Goal: Transaction & Acquisition: Book appointment/travel/reservation

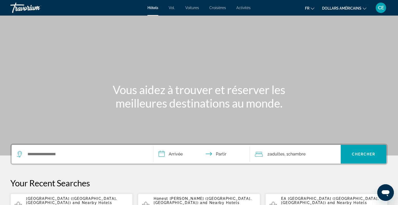
click at [84, 164] on div "**********" at bounding box center [198, 153] width 377 height 21
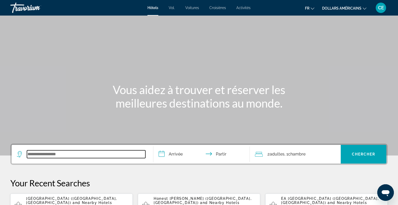
click at [80, 153] on input "Widget de recherche" at bounding box center [86, 154] width 118 height 8
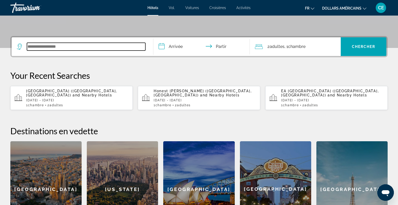
scroll to position [126, 0]
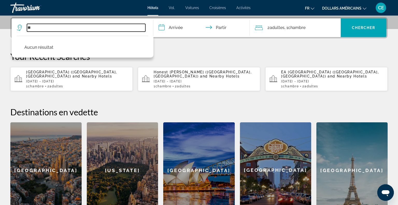
type input "*"
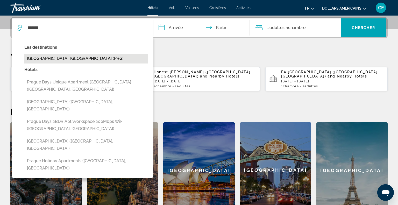
click at [38, 60] on button "Prague, Czech Republic (PRG)" at bounding box center [86, 59] width 124 height 10
type input "**********"
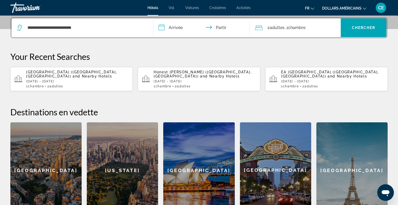
click at [168, 27] on input "**********" at bounding box center [202, 28] width 98 height 20
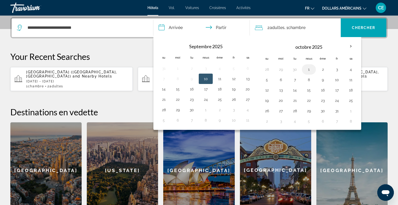
click at [311, 70] on button "1" at bounding box center [308, 69] width 8 height 7
click at [354, 68] on td "4" at bounding box center [351, 69] width 14 height 10
click at [353, 68] on button "4" at bounding box center [350, 69] width 8 height 7
type input "**********"
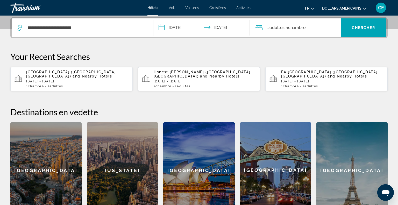
click at [351, 10] on font "dollars américains" at bounding box center [341, 8] width 39 height 4
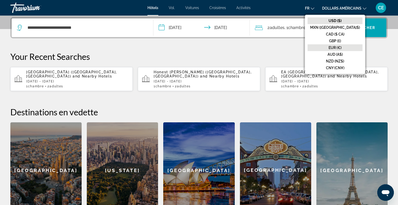
click at [346, 44] on button "EUR (€)" at bounding box center [334, 47] width 55 height 7
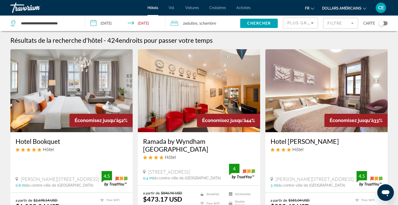
click at [309, 22] on icon "Sort by" at bounding box center [312, 23] width 6 height 6
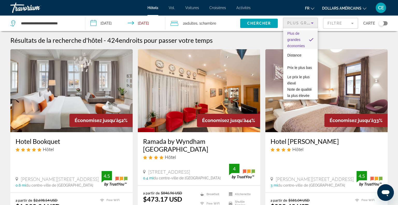
click at [309, 22] on div at bounding box center [199, 102] width 398 height 205
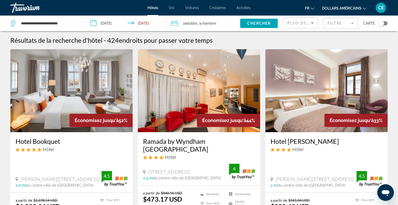
click at [354, 12] on div "fr Anglais Espagnol Français italien Portugais russe dollars américains USD ($)…" at bounding box center [321, 7] width 132 height 11
click at [356, 9] on font "dollars américains" at bounding box center [341, 8] width 39 height 4
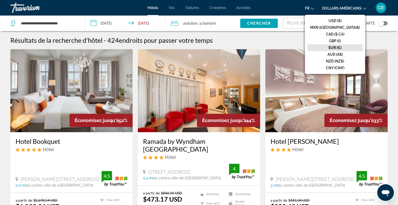
click at [341, 48] on font "EUR (€)" at bounding box center [334, 48] width 13 height 4
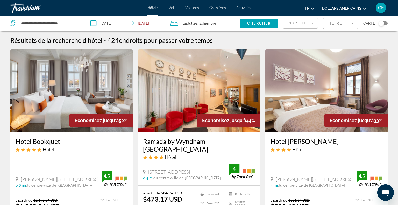
click at [383, 8] on font "CE" at bounding box center [381, 7] width 6 height 5
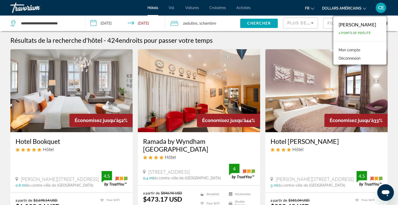
click at [351, 47] on link "Mon compte" at bounding box center [349, 50] width 27 height 7
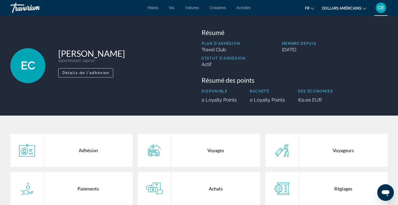
click at [335, 13] on div "fr Anglais Espagnol Français italien Portugais russe dollars américains USD ($)…" at bounding box center [321, 7] width 132 height 11
click at [336, 9] on font "dollars américains" at bounding box center [341, 8] width 39 height 4
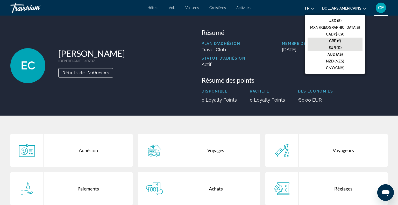
click at [335, 39] on button "GBP (£)" at bounding box center [334, 41] width 55 height 7
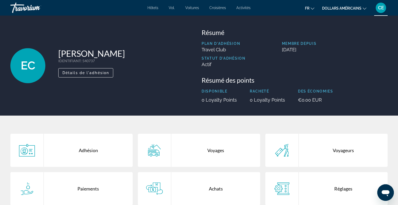
click at [342, 11] on button "dollars américains USD ($) MXN (Mexique$) CAD ($ CA) GBP (£) EUR (€) AUD (A$) N…" at bounding box center [344, 8] width 44 height 8
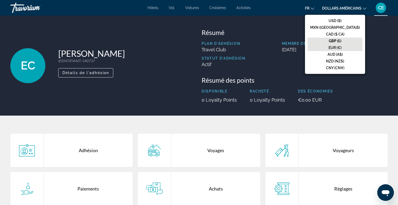
click at [341, 46] on font "EUR (€)" at bounding box center [334, 48] width 13 height 4
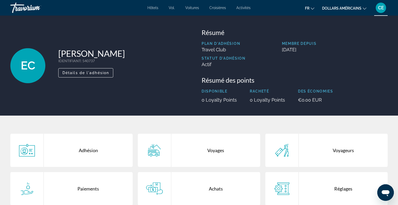
click at [152, 9] on font "Hôtels" at bounding box center [152, 8] width 11 height 4
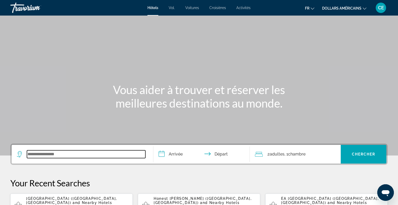
click at [68, 153] on input "Search widget" at bounding box center [86, 154] width 118 height 8
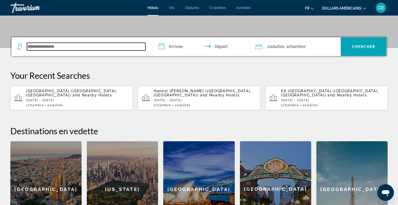
scroll to position [126, 0]
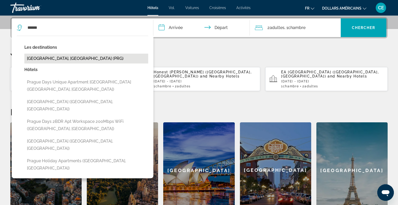
click at [87, 57] on button "Prague, Czech Republic (PRG)" at bounding box center [86, 59] width 124 height 10
type input "**********"
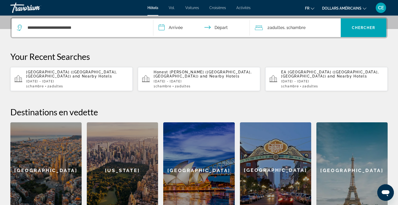
click at [180, 29] on input "**********" at bounding box center [202, 28] width 98 height 20
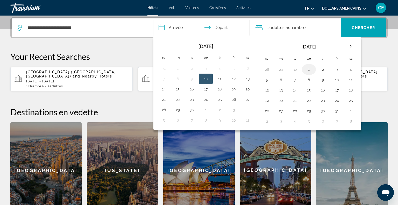
click at [312, 67] on td "1" at bounding box center [309, 69] width 14 height 10
click at [306, 71] on button "1" at bounding box center [308, 69] width 8 height 7
click at [347, 69] on button "4" at bounding box center [350, 69] width 8 height 7
type input "**********"
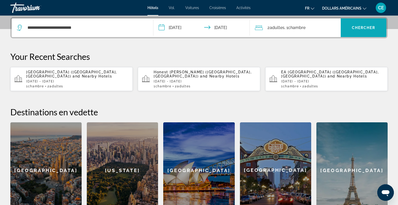
click at [355, 26] on span "Chercher" at bounding box center [364, 28] width 24 height 4
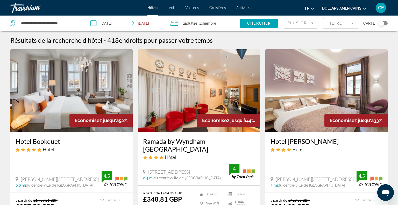
click at [351, 4] on button "dollars américains USD ($) MXN (Mexique$) CAD ($ CA) GBP (£) EUR (€) AUD (A$) N…" at bounding box center [344, 8] width 44 height 8
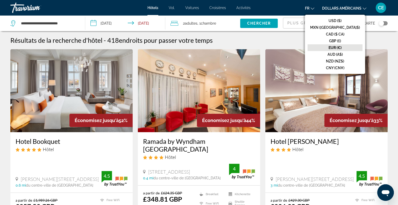
click at [341, 46] on font "EUR (€)" at bounding box center [334, 48] width 13 height 4
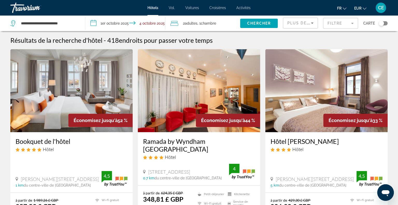
click at [31, 10] on div "Travorium" at bounding box center [36, 7] width 52 height 13
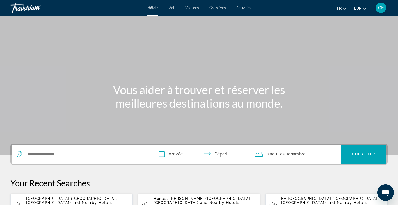
click at [362, 8] on button "EUR USD ($) MXN (Mexique$) CAD ($ CA) GBP (£) EUR (€) AUD (A$) NZD (NZ$) CNY (C…" at bounding box center [360, 8] width 12 height 8
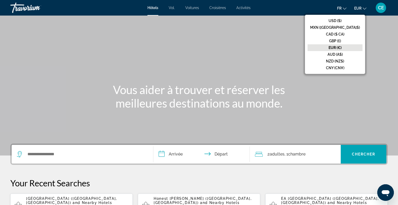
click at [341, 47] on font "EUR (€)" at bounding box center [334, 48] width 13 height 4
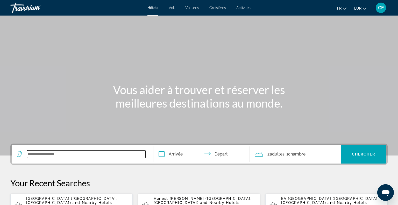
click at [76, 156] on input "Search widget" at bounding box center [86, 154] width 118 height 8
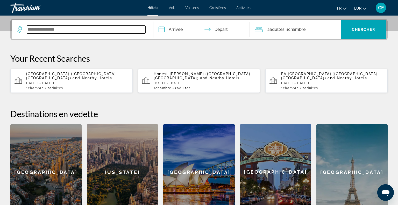
scroll to position [126, 0]
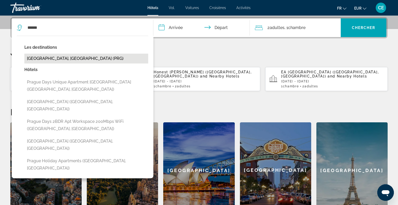
click at [95, 57] on button "Prague, Czech Republic (PRG)" at bounding box center [86, 59] width 124 height 10
type input "**********"
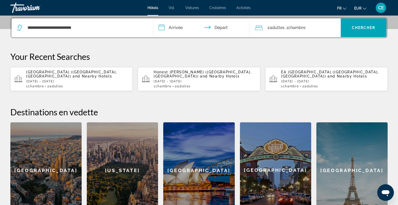
click at [173, 31] on input "**********" at bounding box center [202, 28] width 98 height 20
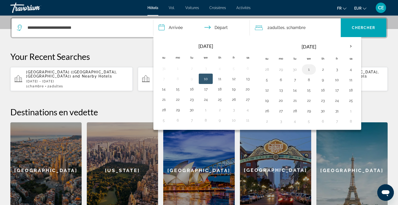
click at [308, 70] on button "1" at bounding box center [308, 69] width 8 height 7
click at [344, 69] on td "4" at bounding box center [351, 69] width 14 height 10
click at [347, 69] on button "4" at bounding box center [350, 69] width 8 height 7
type input "**********"
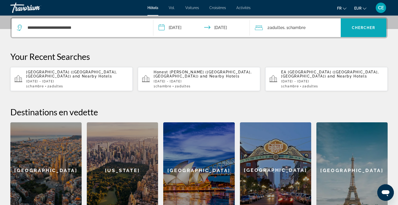
click at [359, 27] on span "Chercher" at bounding box center [364, 28] width 24 height 4
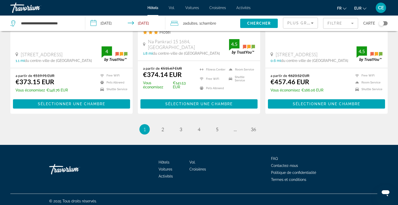
scroll to position [719, 0]
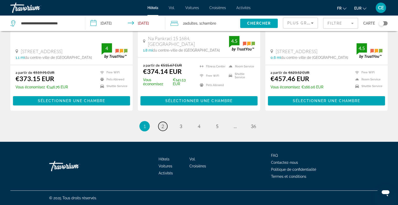
click at [162, 123] on span "2" at bounding box center [162, 126] width 3 height 6
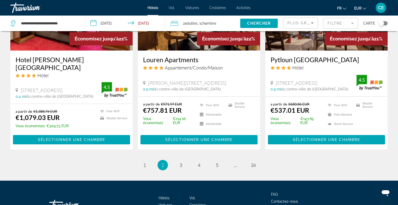
scroll to position [703, 0]
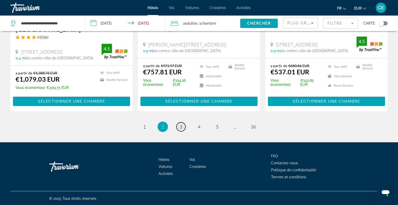
click at [182, 128] on span "3" at bounding box center [180, 127] width 3 height 6
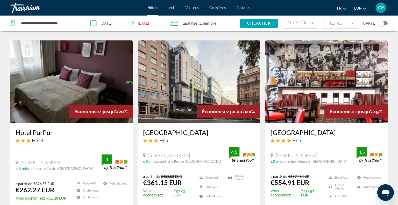
scroll to position [408, 0]
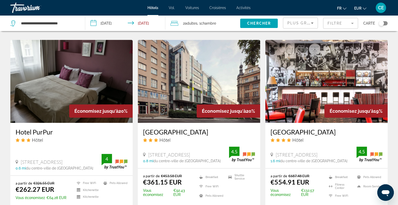
click at [35, 128] on h3 "Hotel PurPur" at bounding box center [72, 132] width 112 height 8
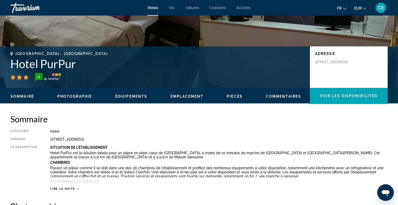
scroll to position [82, 0]
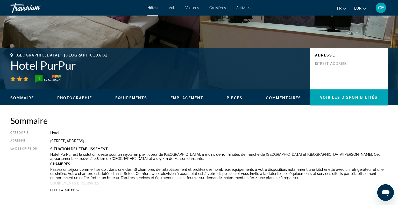
drag, startPoint x: 344, startPoint y: 67, endPoint x: 314, endPoint y: 64, distance: 30.1
click at [314, 64] on div "Adresse Reznicka 15, Prague 110 00, Czech Republic" at bounding box center [349, 68] width 78 height 41
copy p "Reznicka 15, Prague 110 00, Czech Republic"
click at [76, 188] on div "Lire la suite" at bounding box center [64, 189] width 29 height 3
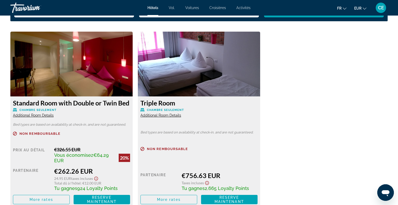
scroll to position [734, 0]
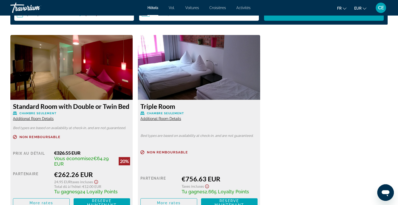
click at [45, 119] on span "Additional Room Details" at bounding box center [33, 118] width 41 height 4
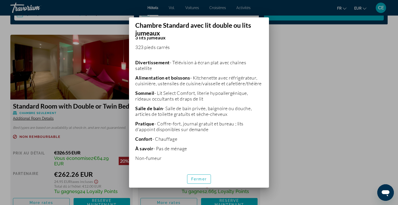
scroll to position [105, 0]
click at [195, 178] on font "Fermer" at bounding box center [199, 179] width 16 height 4
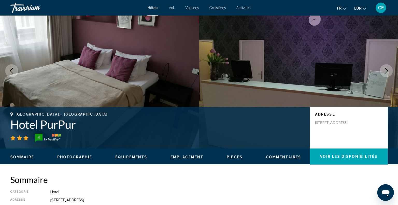
scroll to position [0, 0]
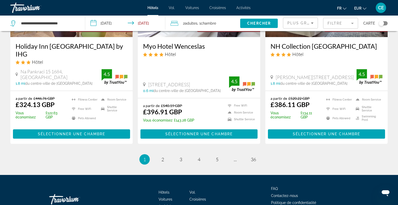
scroll to position [686, 0]
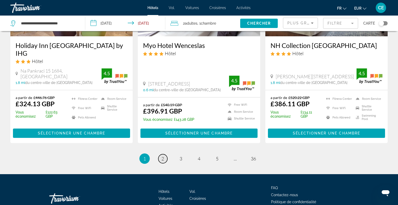
click at [164, 159] on link "page 2" at bounding box center [162, 158] width 9 height 9
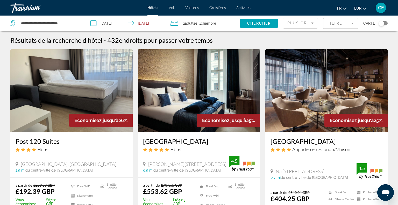
click at [366, 5] on ul "fr Anglais Espagnol Français italien Portugais russe EUR USD ($) MXN (Mexique$)…" at bounding box center [355, 8] width 37 height 8
click at [360, 8] on font "EUR" at bounding box center [357, 8] width 7 height 4
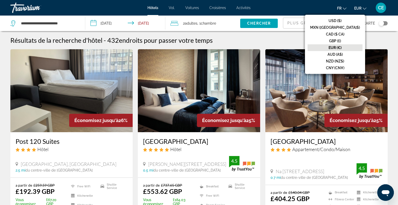
click at [341, 48] on font "EUR (€)" at bounding box center [334, 48] width 13 height 4
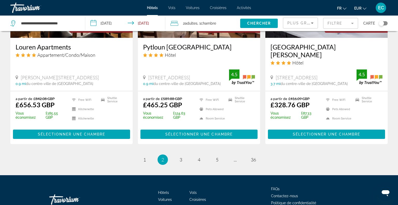
scroll to position [693, 0]
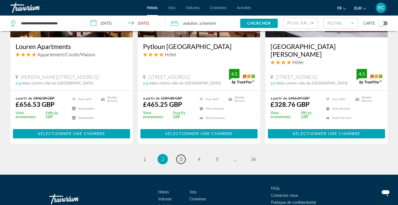
click at [180, 156] on span "3" at bounding box center [180, 159] width 3 height 6
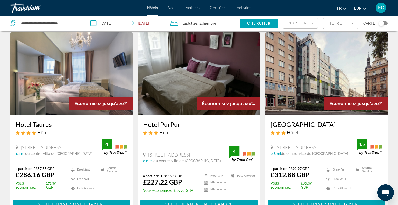
scroll to position [215, 0]
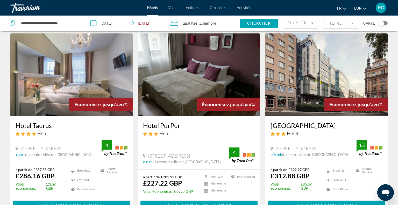
click at [40, 121] on h3 "Hotel Taurus" at bounding box center [72, 125] width 112 height 8
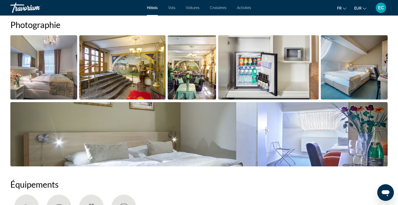
scroll to position [265, 0]
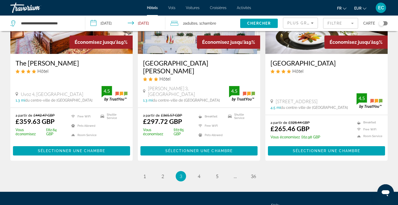
scroll to position [670, 0]
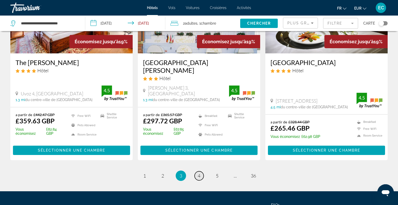
click at [201, 171] on link "page 4" at bounding box center [198, 175] width 9 height 9
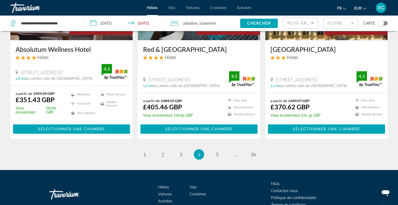
scroll to position [689, 0]
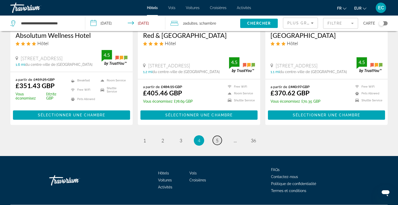
click at [216, 137] on span "5" at bounding box center [217, 140] width 3 height 6
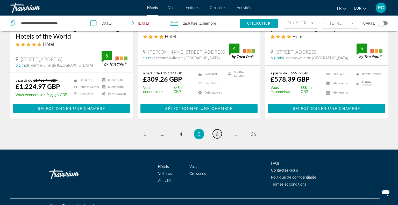
scroll to position [696, 0]
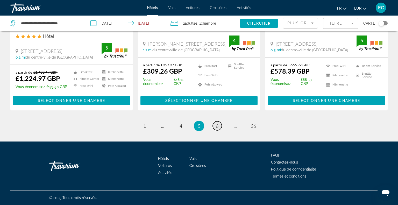
click at [215, 125] on link "page 6" at bounding box center [217, 125] width 9 height 9
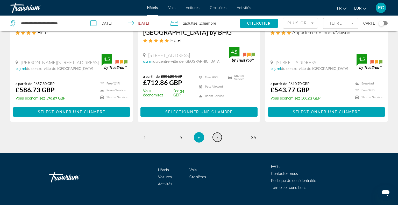
scroll to position [703, 0]
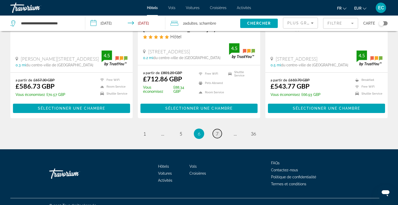
click at [215, 129] on link "page 7" at bounding box center [217, 133] width 9 height 9
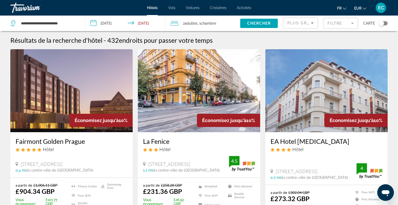
click at [215, 125] on div "Économisez jusqu'à 10%" at bounding box center [228, 120] width 63 height 13
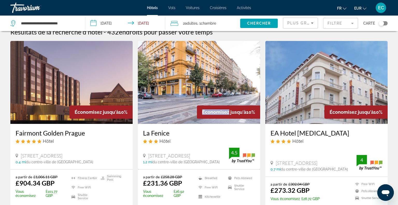
scroll to position [9, 0]
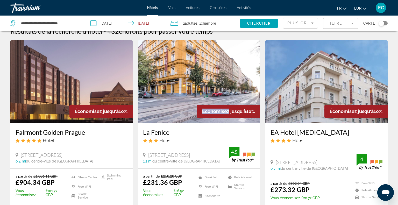
click at [281, 131] on h3 "EA Hotel Sonata" at bounding box center [326, 132] width 112 height 8
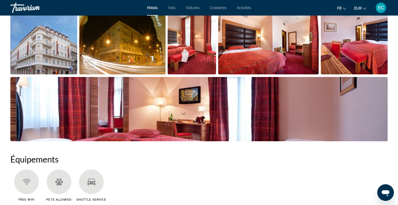
scroll to position [264, 0]
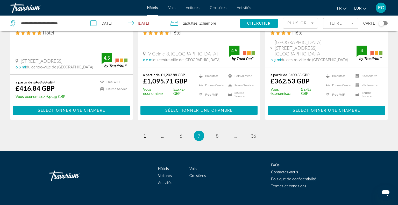
scroll to position [689, 0]
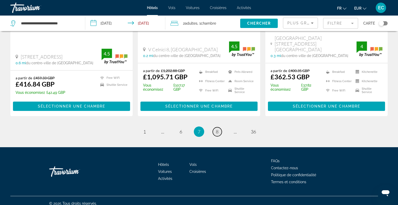
click at [216, 129] on span "8" at bounding box center [217, 132] width 3 height 6
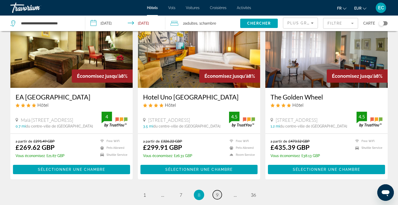
scroll to position [629, 0]
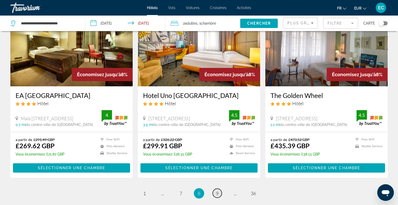
click at [217, 193] on span "9" at bounding box center [217, 193] width 3 height 6
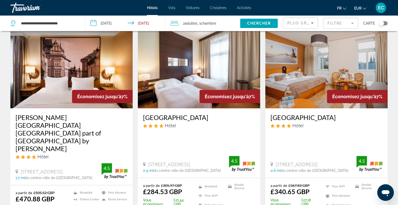
scroll to position [615, 0]
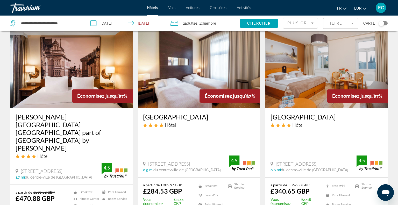
click at [177, 113] on h3 "Clarion Hotel Prague City" at bounding box center [199, 117] width 112 height 8
